Goal: Transaction & Acquisition: Purchase product/service

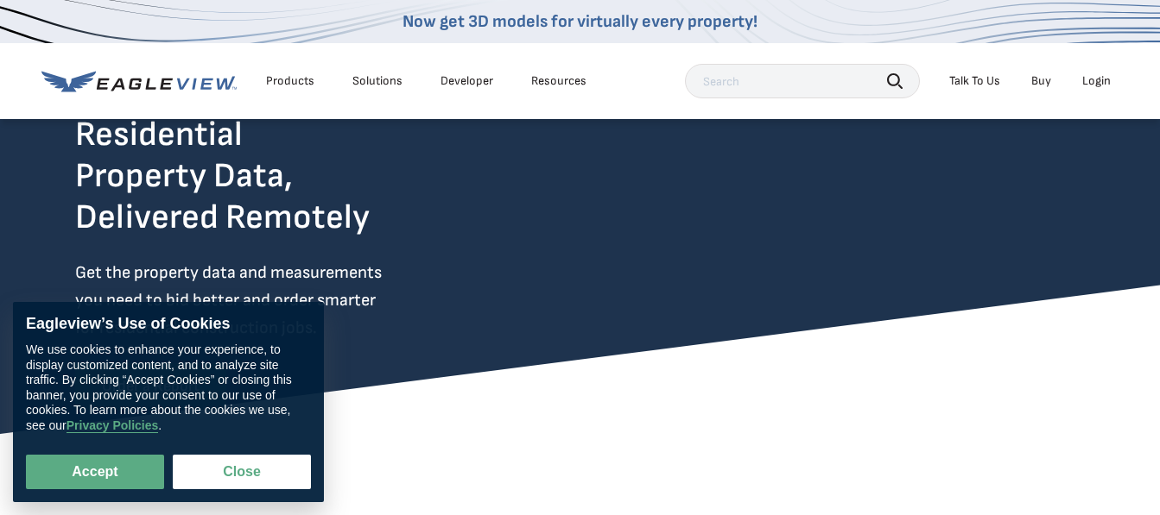
click at [825, 82] on div "Login" at bounding box center [1096, 81] width 28 height 16
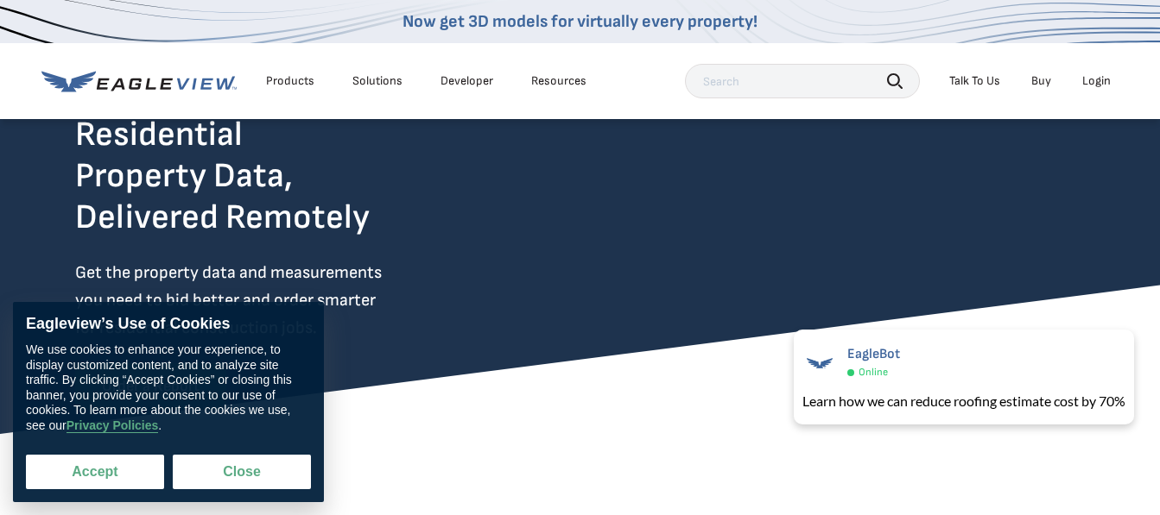
click at [120, 464] on button "Accept" at bounding box center [95, 472] width 138 height 35
checkbox input "true"
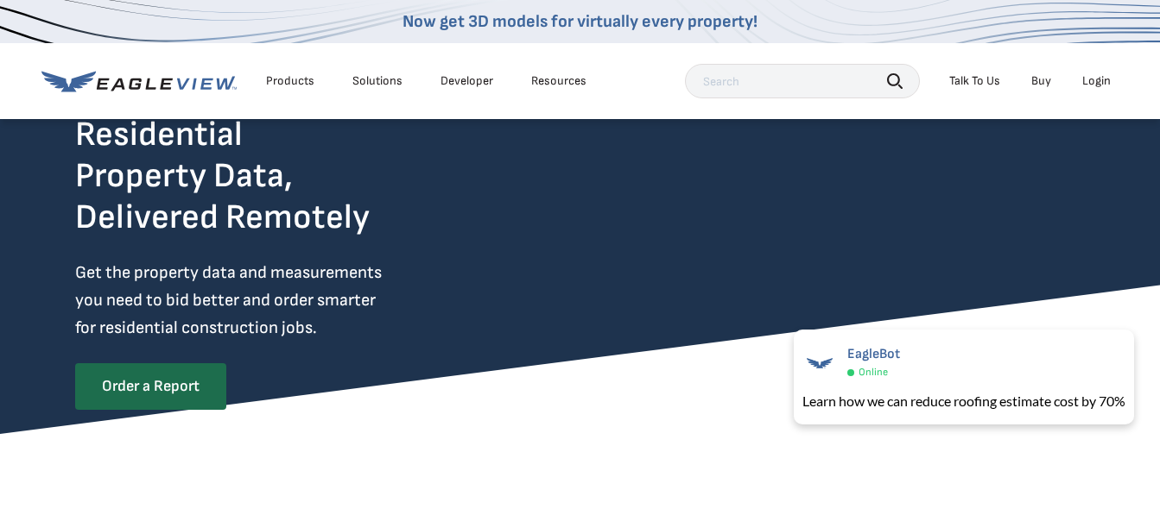
click at [825, 79] on div "Login" at bounding box center [1096, 81] width 28 height 16
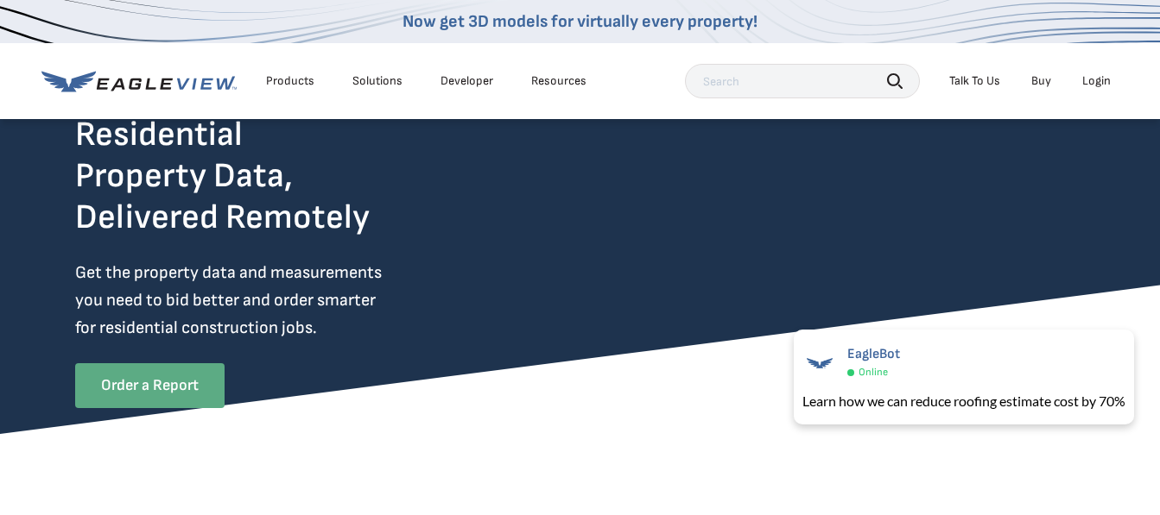
click at [190, 393] on link "Order a Report" at bounding box center [149, 385] width 149 height 45
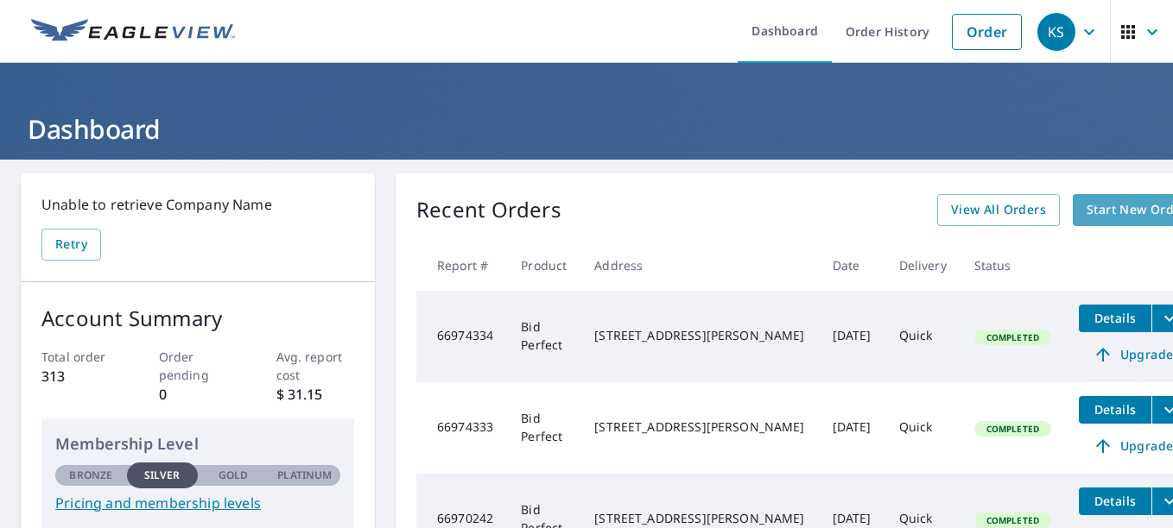
click at [1086, 213] on span "Start New Order" at bounding box center [1136, 210] width 100 height 22
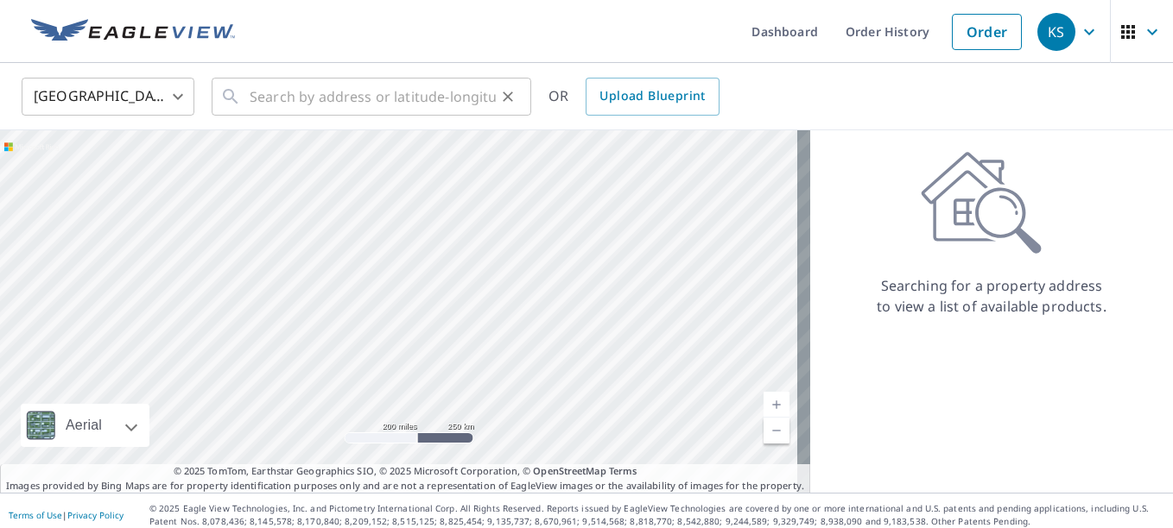
click at [236, 88] on icon at bounding box center [230, 96] width 21 height 21
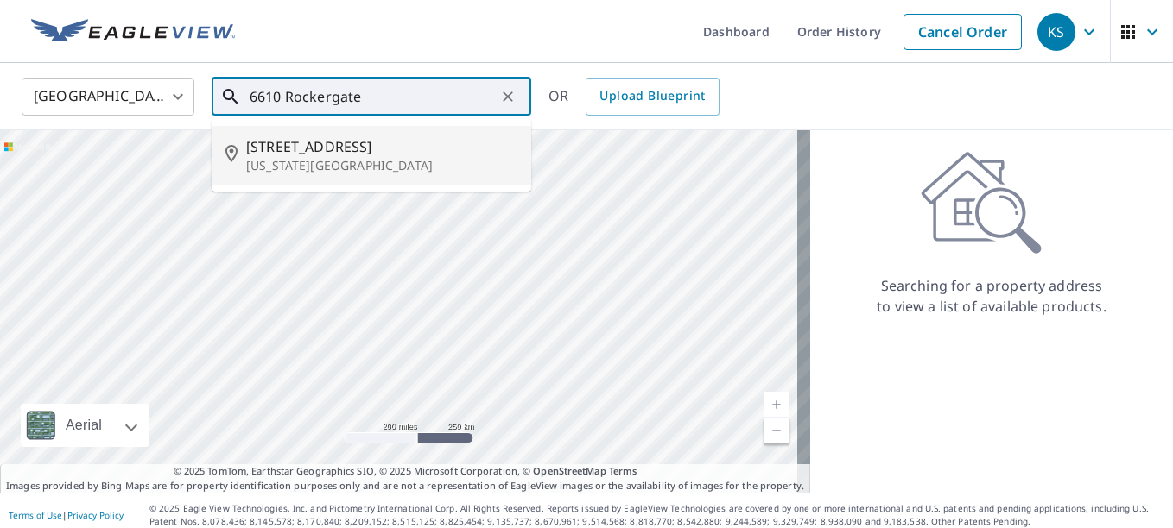
click at [300, 155] on span "[STREET_ADDRESS]" at bounding box center [381, 146] width 271 height 21
type input "[STREET_ADDRESS][US_STATE]"
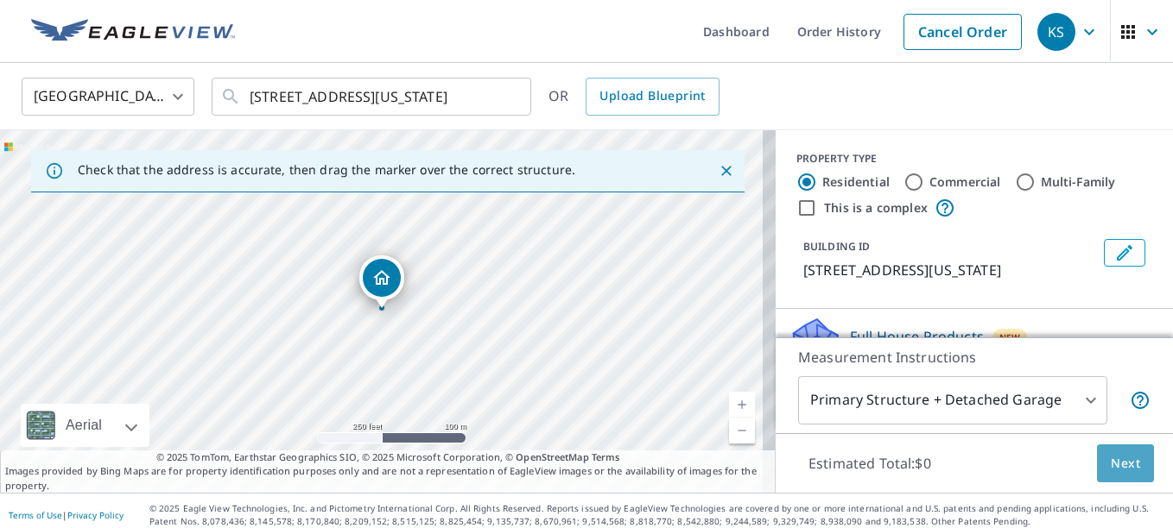
click at [1122, 465] on span "Next" at bounding box center [1124, 464] width 29 height 22
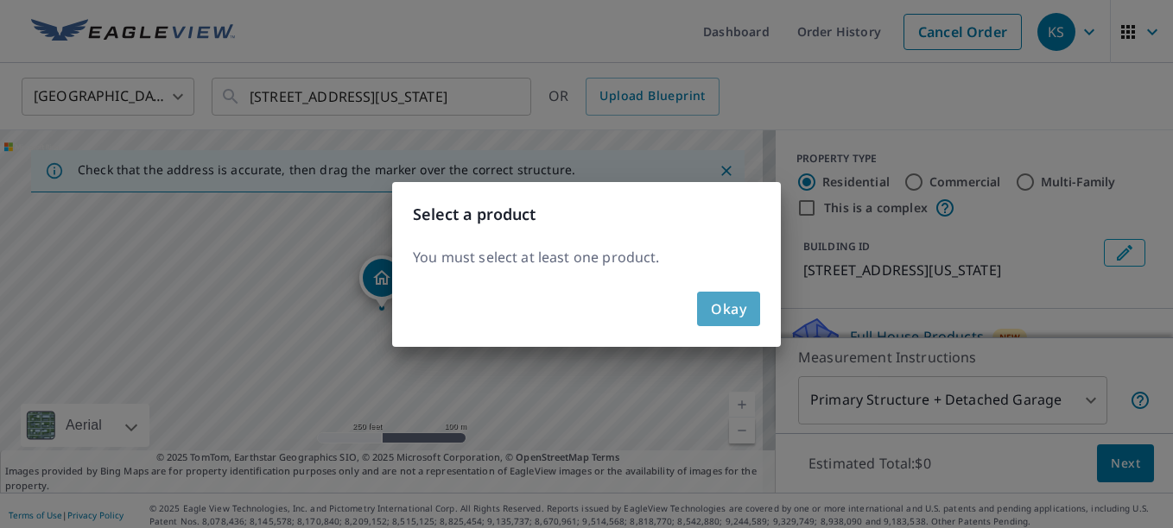
drag, startPoint x: 724, startPoint y: 301, endPoint x: 740, endPoint y: 371, distance: 71.8
click at [724, 300] on span "Okay" at bounding box center [728, 309] width 35 height 24
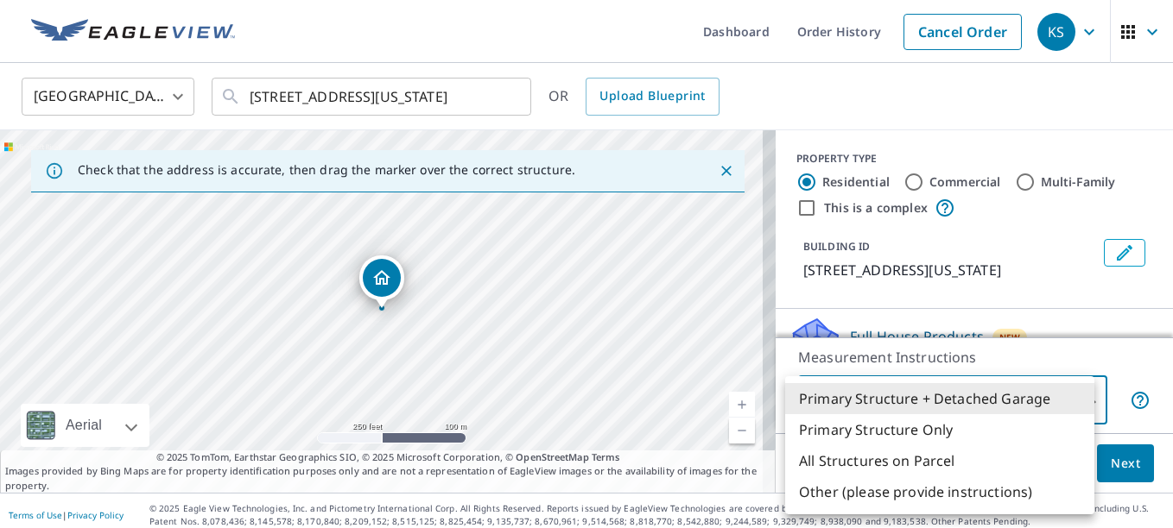
click at [1078, 400] on body "KS KS Dashboard Order History Cancel Order KS [GEOGRAPHIC_DATA] [GEOGRAPHIC_DAT…" at bounding box center [586, 264] width 1173 height 528
click at [893, 398] on li "Primary Structure + Detached Garage" at bounding box center [939, 398] width 309 height 31
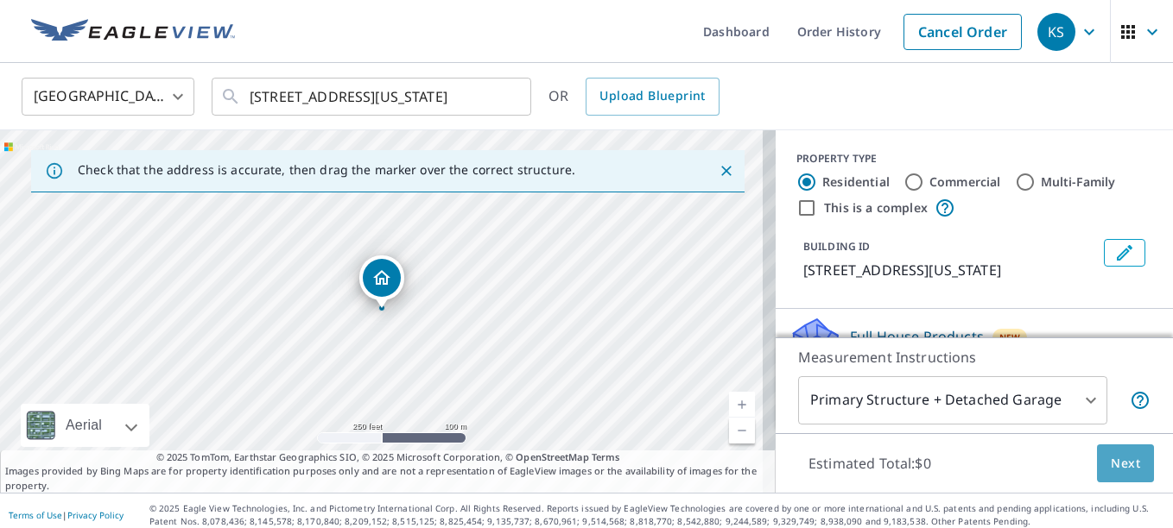
click at [1110, 461] on span "Next" at bounding box center [1124, 464] width 29 height 22
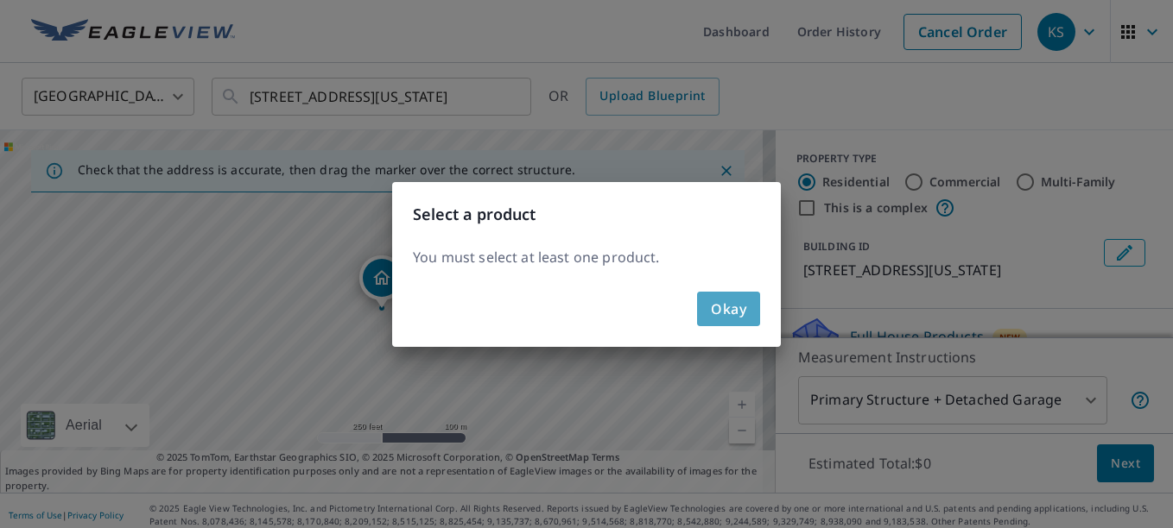
click at [727, 308] on span "Okay" at bounding box center [728, 309] width 35 height 24
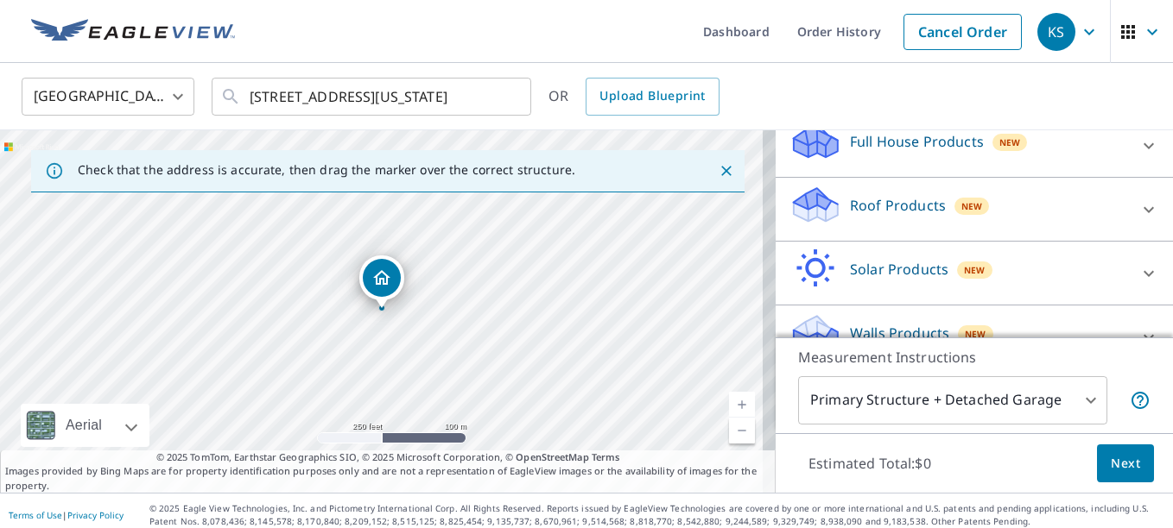
scroll to position [248, 0]
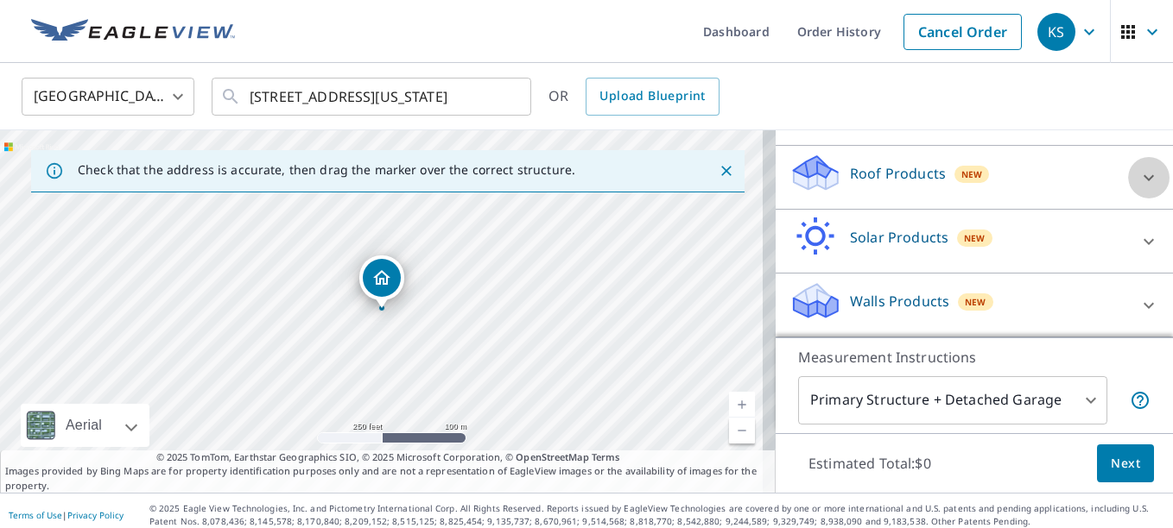
click at [1143, 178] on icon at bounding box center [1148, 177] width 10 height 6
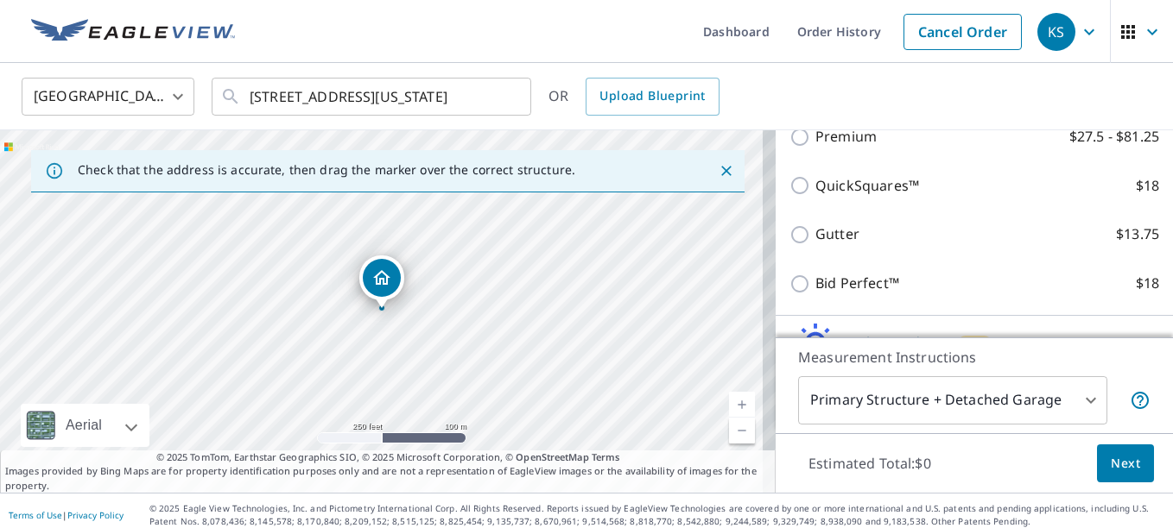
scroll to position [351, 0]
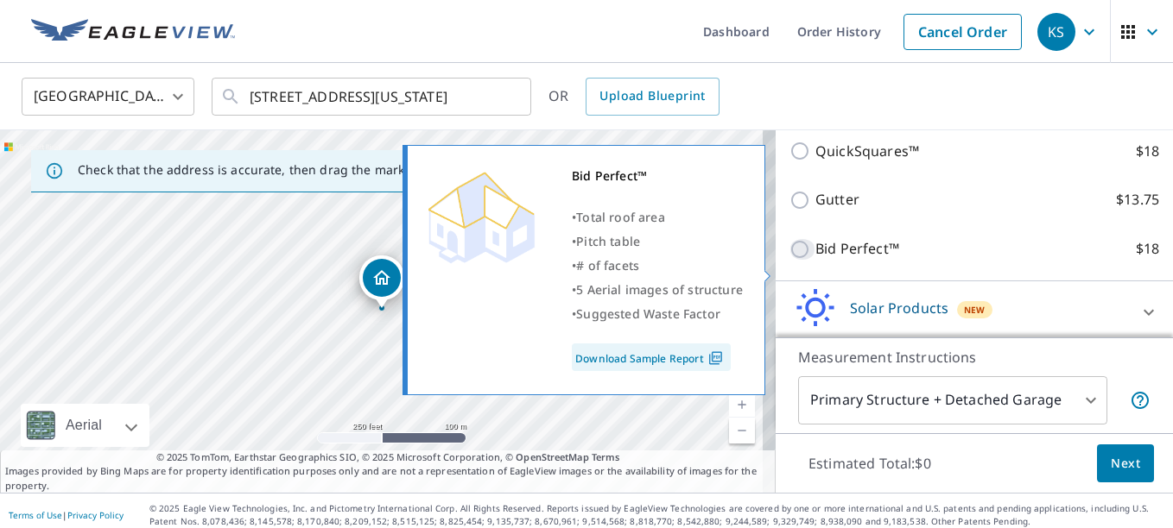
click at [789, 260] on input "Bid Perfect™ $18" at bounding box center [802, 249] width 26 height 21
checkbox input "true"
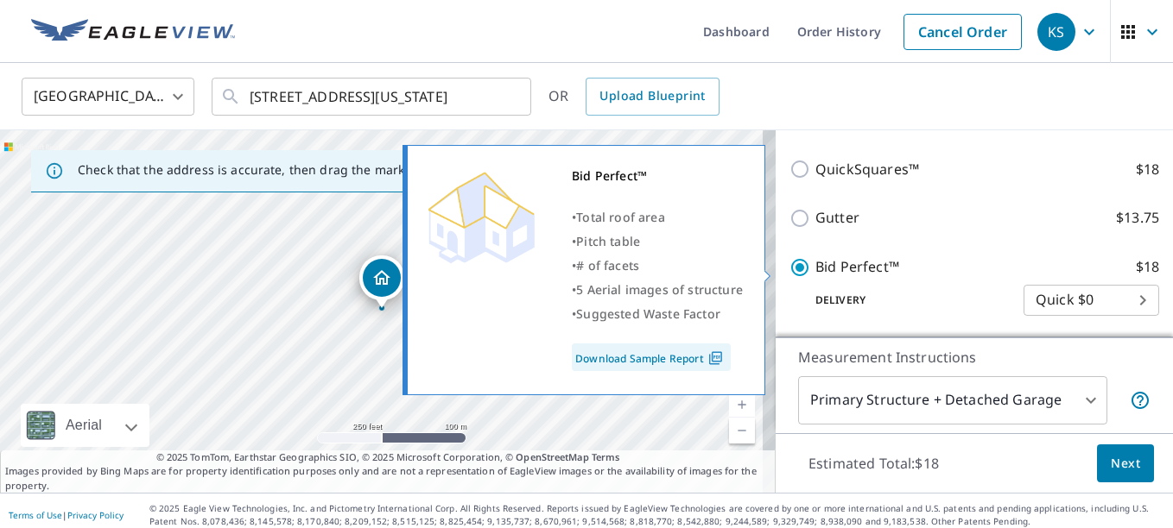
scroll to position [370, 0]
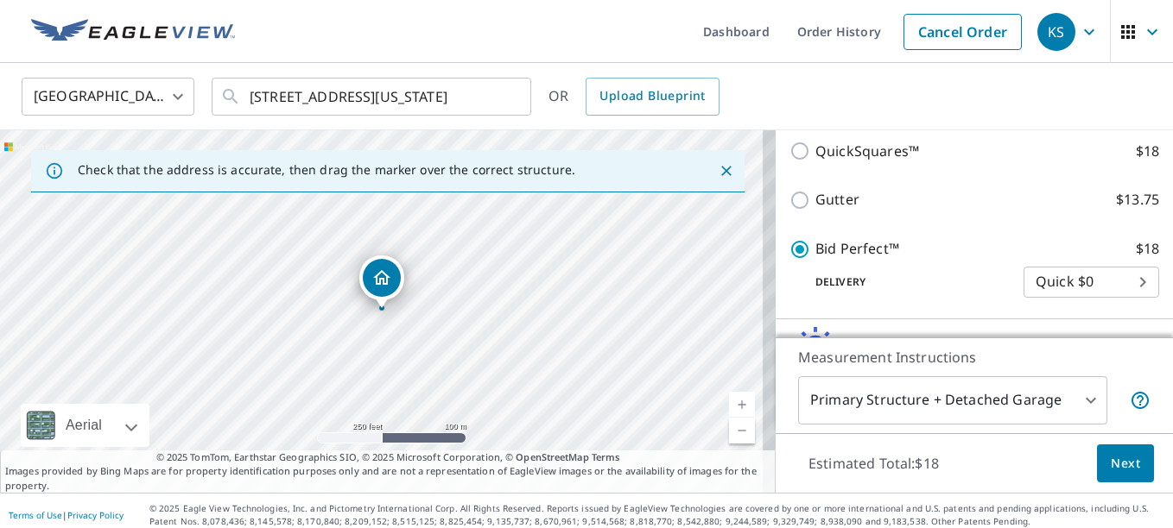
click at [1110, 464] on span "Next" at bounding box center [1124, 464] width 29 height 22
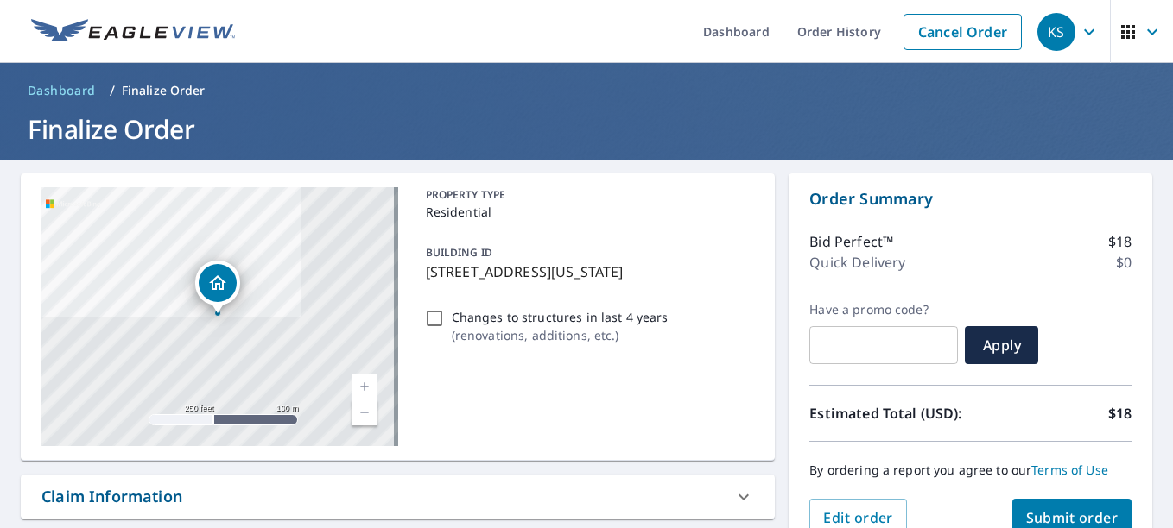
click at [1044, 513] on span "Submit order" at bounding box center [1072, 518] width 92 height 19
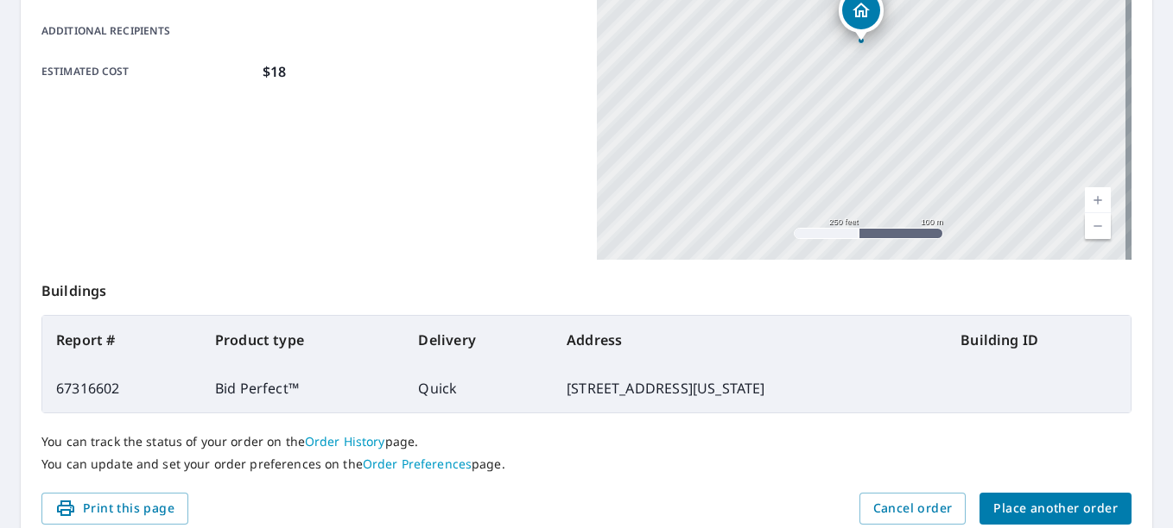
scroll to position [418, 0]
